Goal: Navigation & Orientation: Find specific page/section

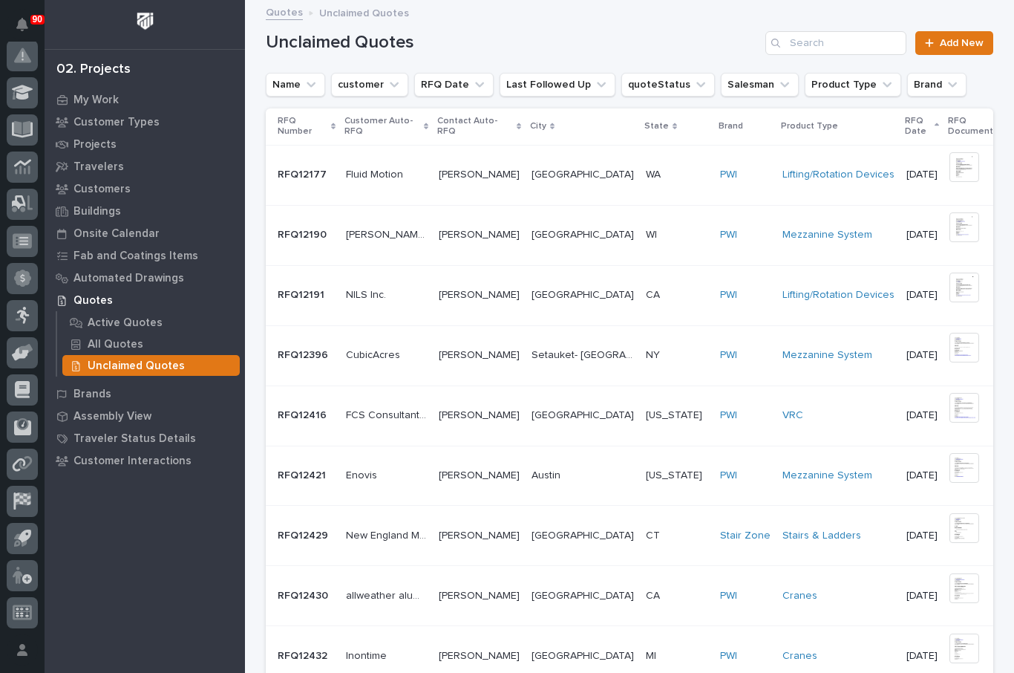
scroll to position [372, 0]
click at [30, 651] on button "button" at bounding box center [22, 649] width 31 height 31
click at [27, 44] on div at bounding box center [22, 57] width 31 height 31
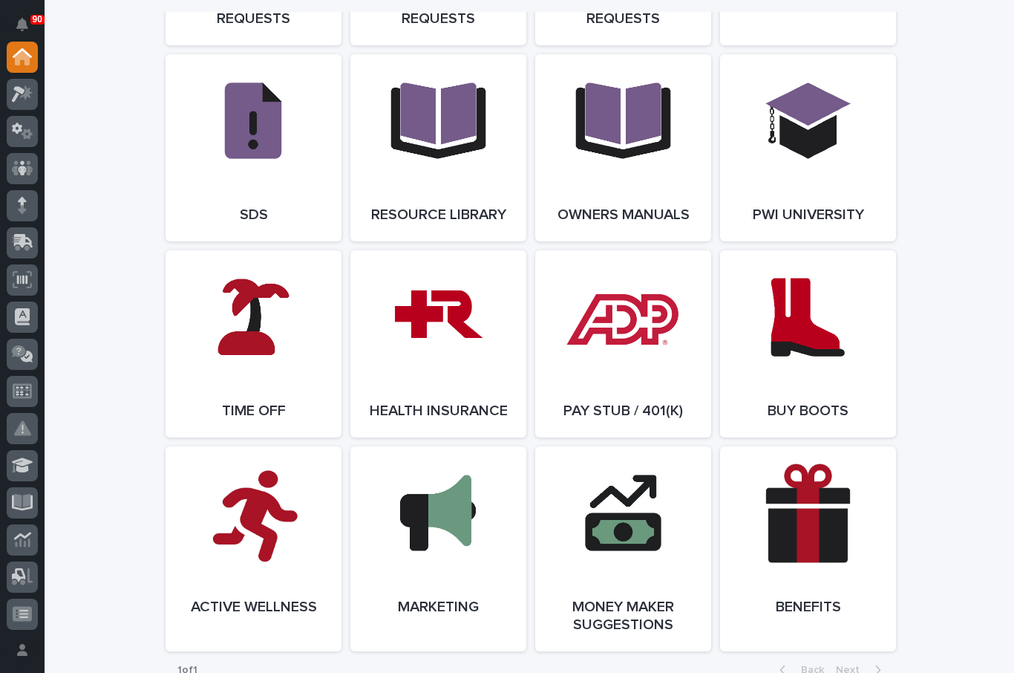
scroll to position [2532, 0]
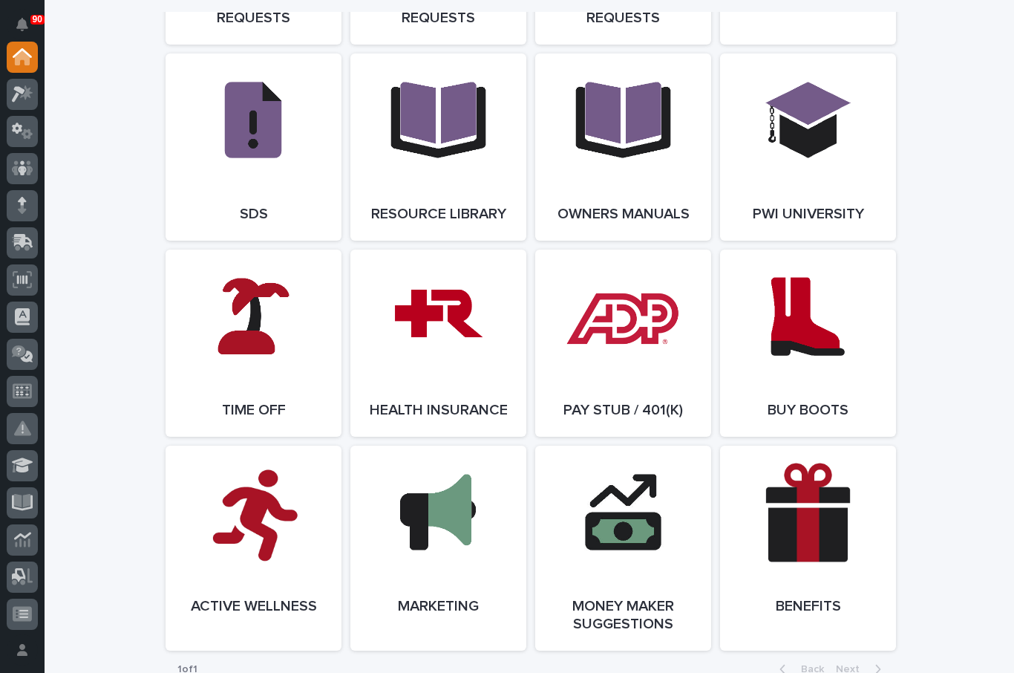
click at [431, 348] on span "Open Link" at bounding box center [438, 343] width 48 height 10
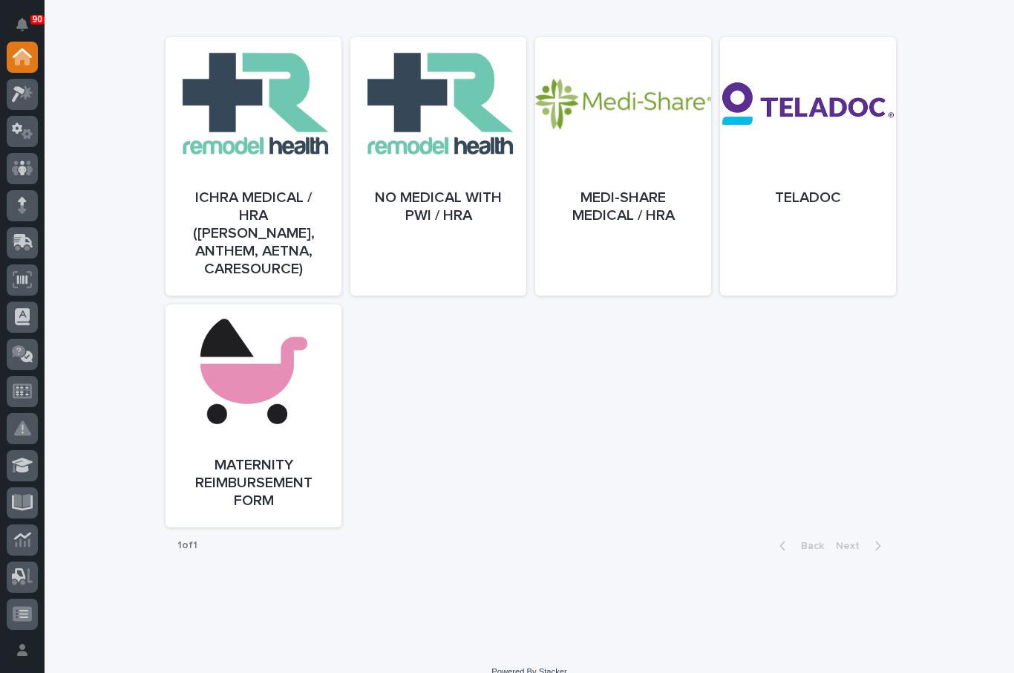
scroll to position [699, 0]
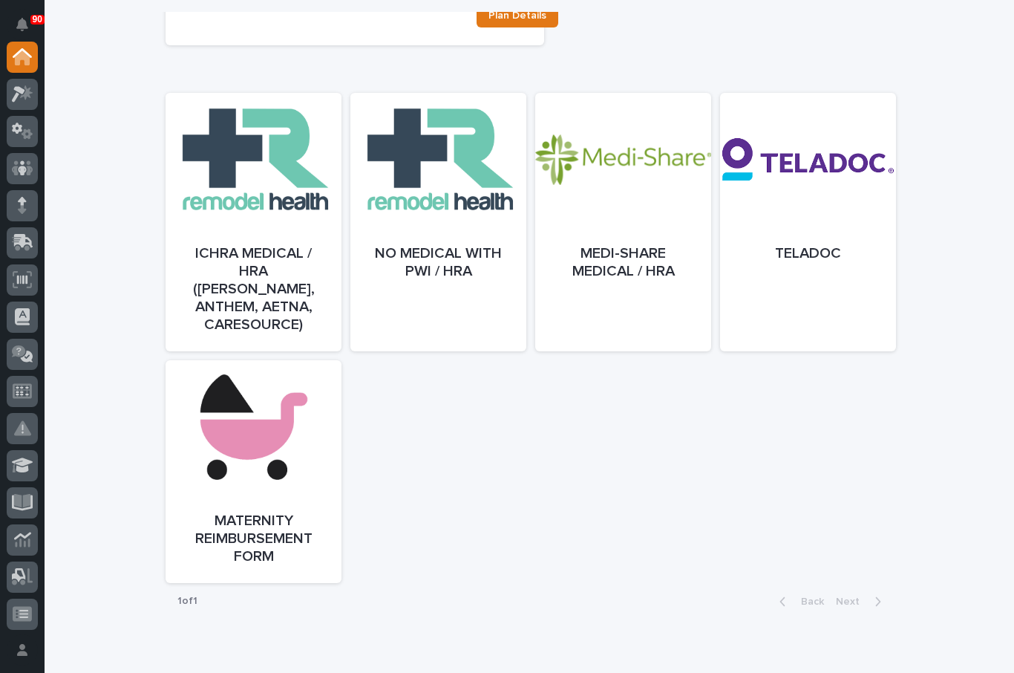
click at [445, 231] on div at bounding box center [439, 237] width 176 height 258
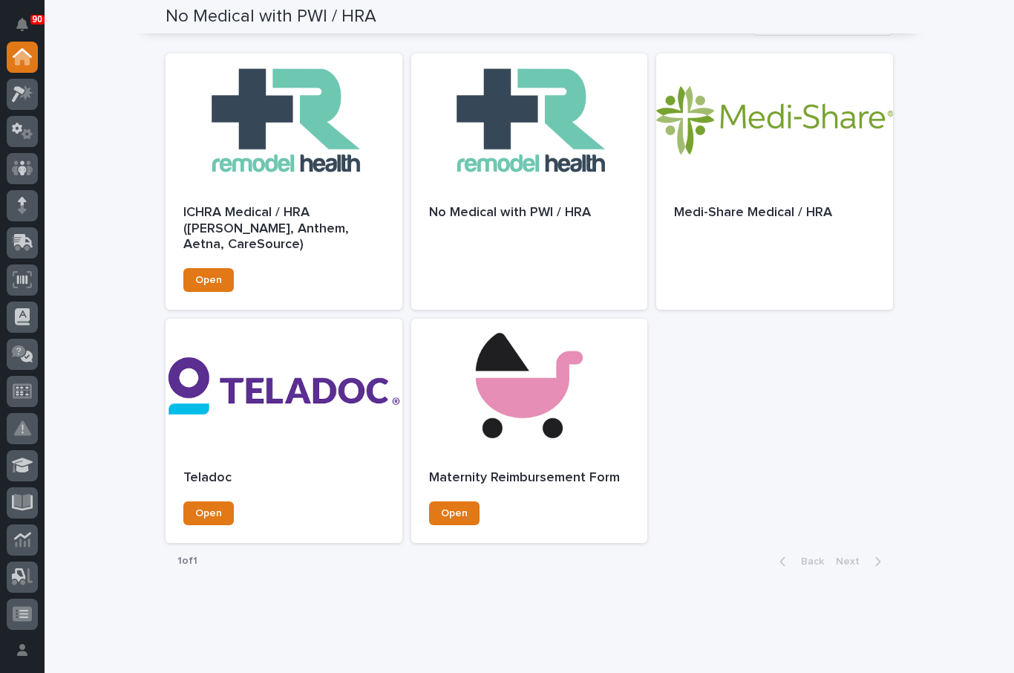
scroll to position [527, 0]
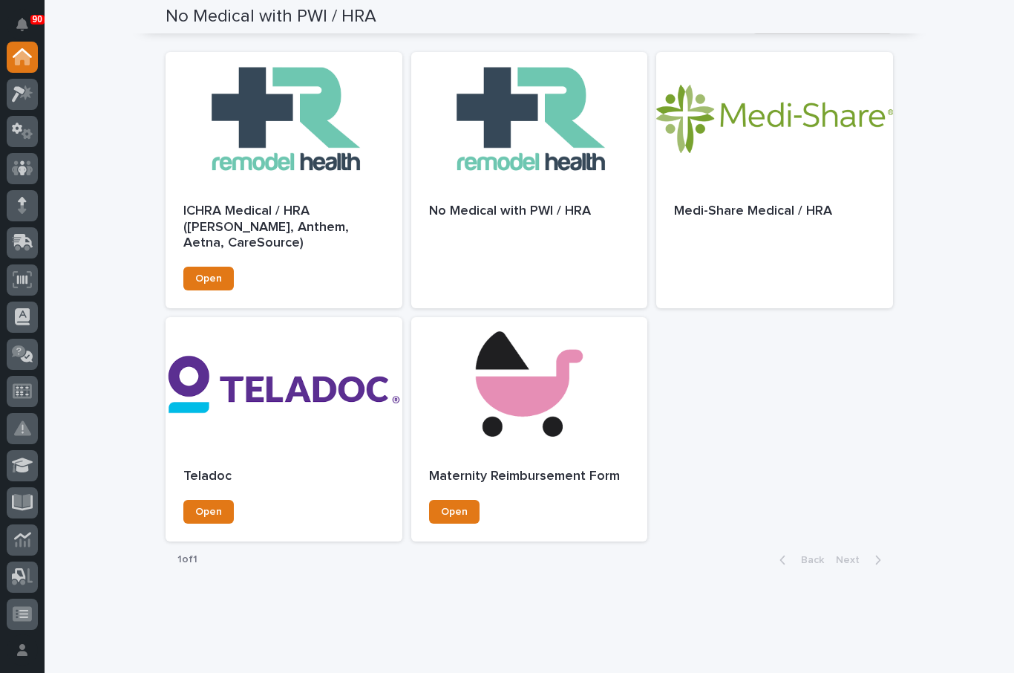
click at [530, 210] on div "No Medical with PWI / HRA" at bounding box center [529, 219] width 237 height 67
click at [570, 157] on div at bounding box center [529, 119] width 237 height 134
click at [549, 157] on div at bounding box center [529, 119] width 237 height 134
click at [554, 162] on div at bounding box center [529, 119] width 237 height 134
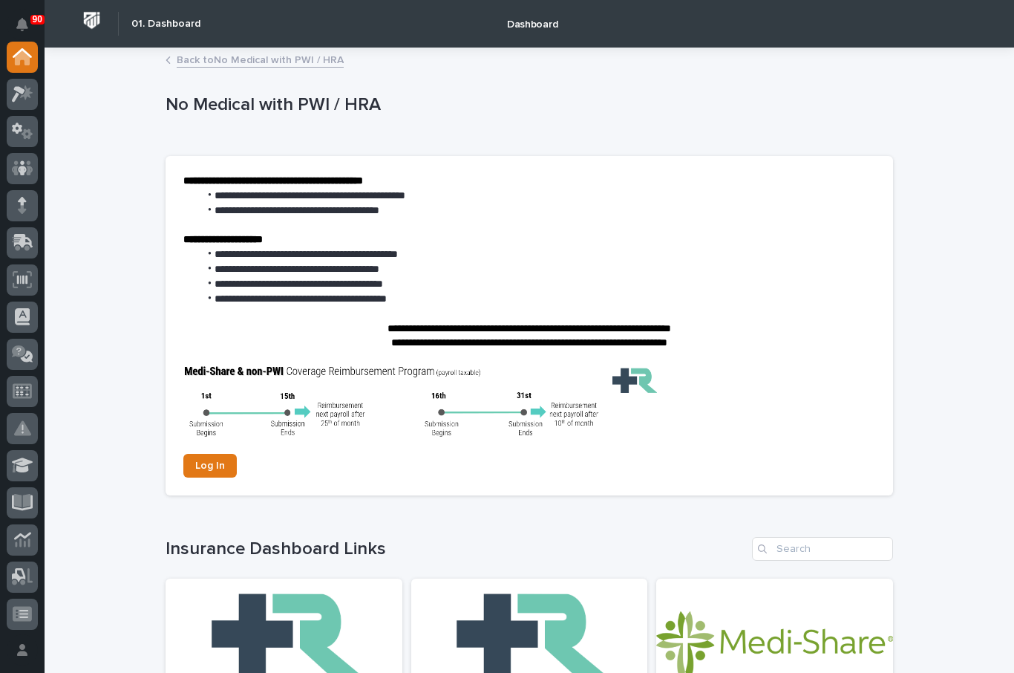
scroll to position [0, 0]
click at [216, 460] on span "Log In" at bounding box center [210, 465] width 30 height 10
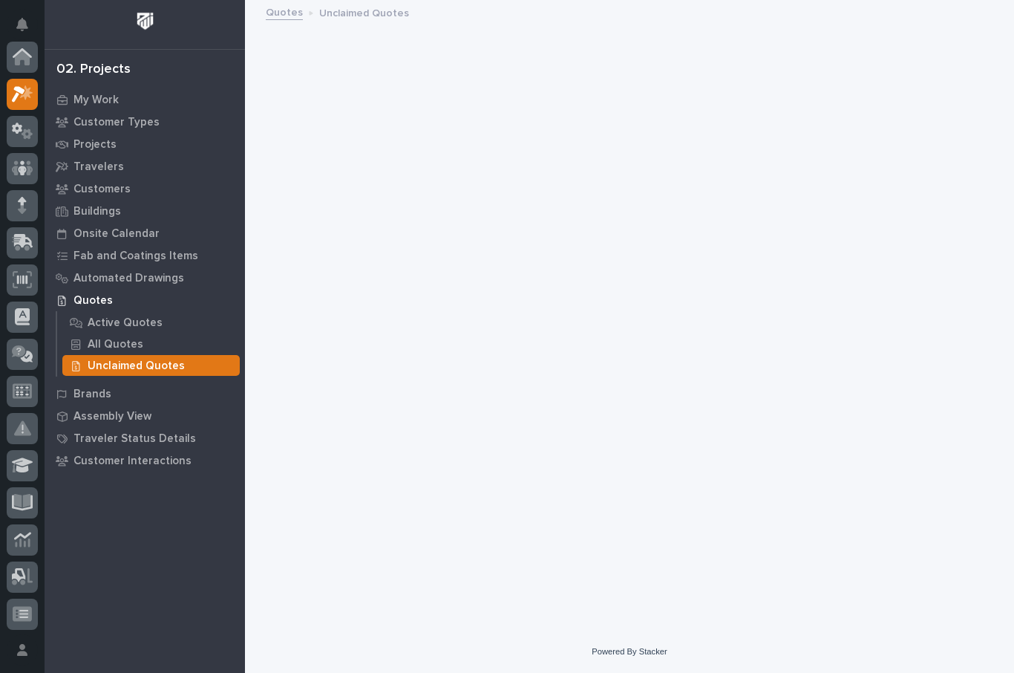
scroll to position [37, 0]
